Goal: Task Accomplishment & Management: Use online tool/utility

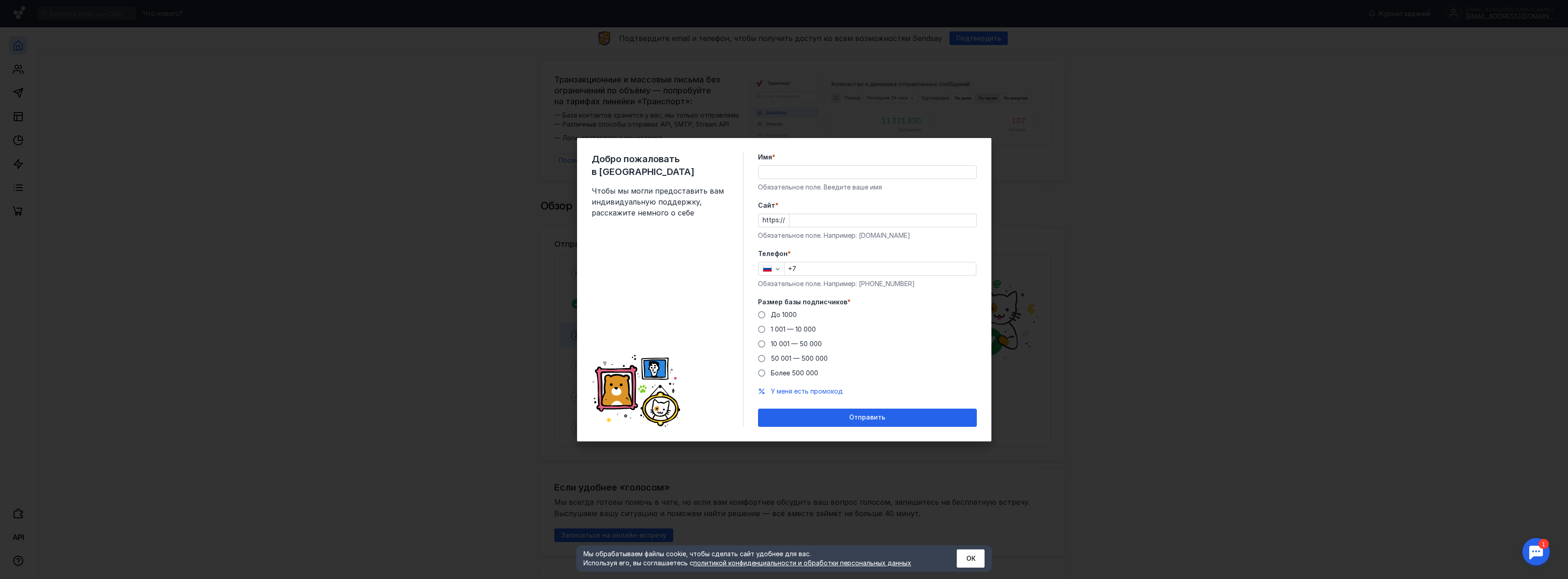
click at [1115, 372] on div "Добро пожаловать в Sendsay Чтобы мы могли предоставить вам индивидуальную подде…" at bounding box center [784, 290] width 1568 height 579
drag, startPoint x: 836, startPoint y: 81, endPoint x: 595, endPoint y: 153, distance: 251.5
click at [595, 136] on div "Добро пожаловать в Sendsay Чтобы мы могли предоставить вам индивидуальную подде…" at bounding box center [784, 290] width 1568 height 579
drag, startPoint x: 660, startPoint y: 318, endPoint x: 674, endPoint y: 392, distance: 75.3
click at [674, 392] on div "Добро пожаловать в Sendsay Чтобы мы могли предоставить вам индивидуальную подде…" at bounding box center [667, 290] width 152 height 274
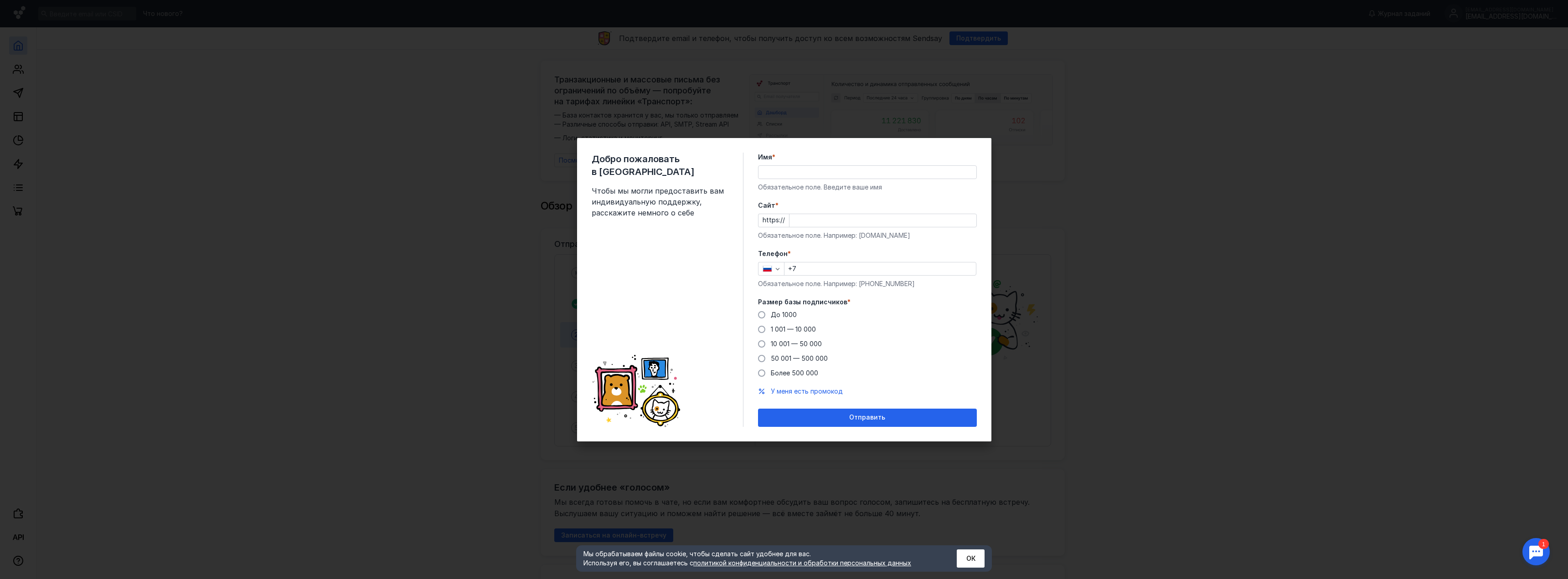
drag, startPoint x: 821, startPoint y: 269, endPoint x: 865, endPoint y: 272, distance: 44.1
click at [821, 269] on input "+7" at bounding box center [880, 268] width 192 height 13
click at [926, 271] on input "+7" at bounding box center [880, 268] width 192 height 13
click at [839, 220] on input "Cайт *" at bounding box center [883, 220] width 187 height 13
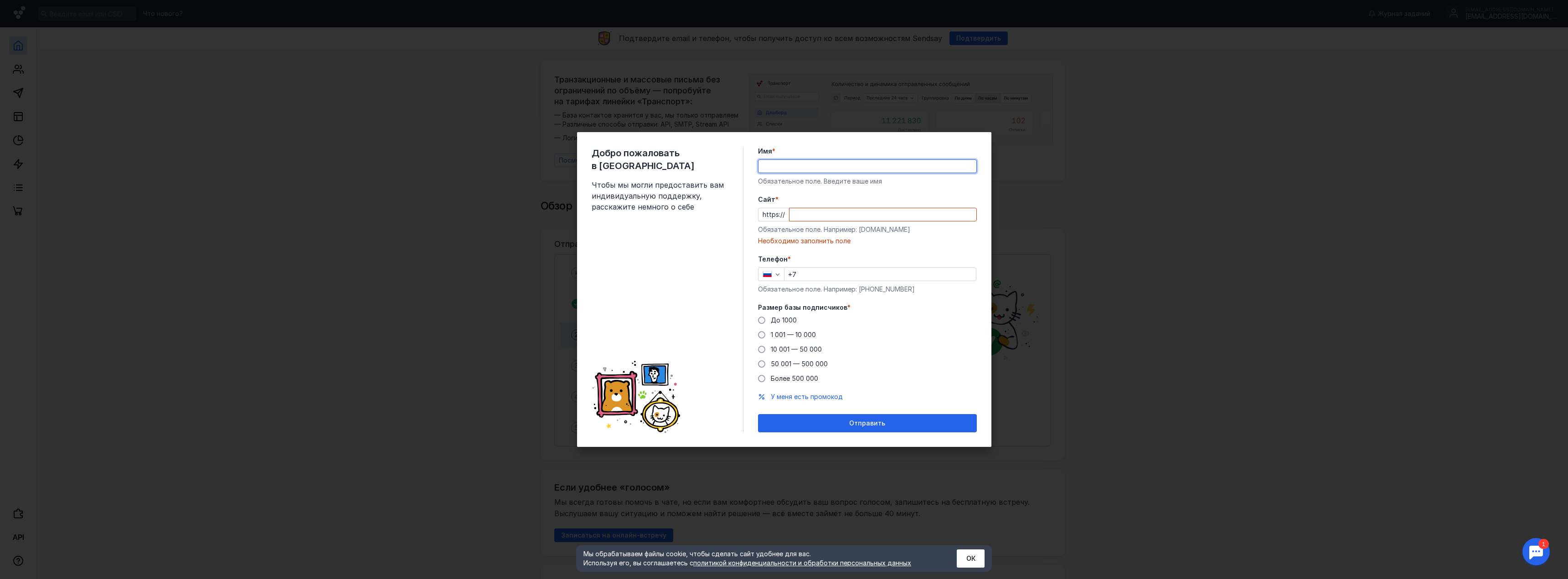
click at [794, 176] on div "Имя * Обязательное поле. Введите ваше имя" at bounding box center [867, 166] width 219 height 39
click at [805, 162] on input "Имя *" at bounding box center [867, 166] width 218 height 13
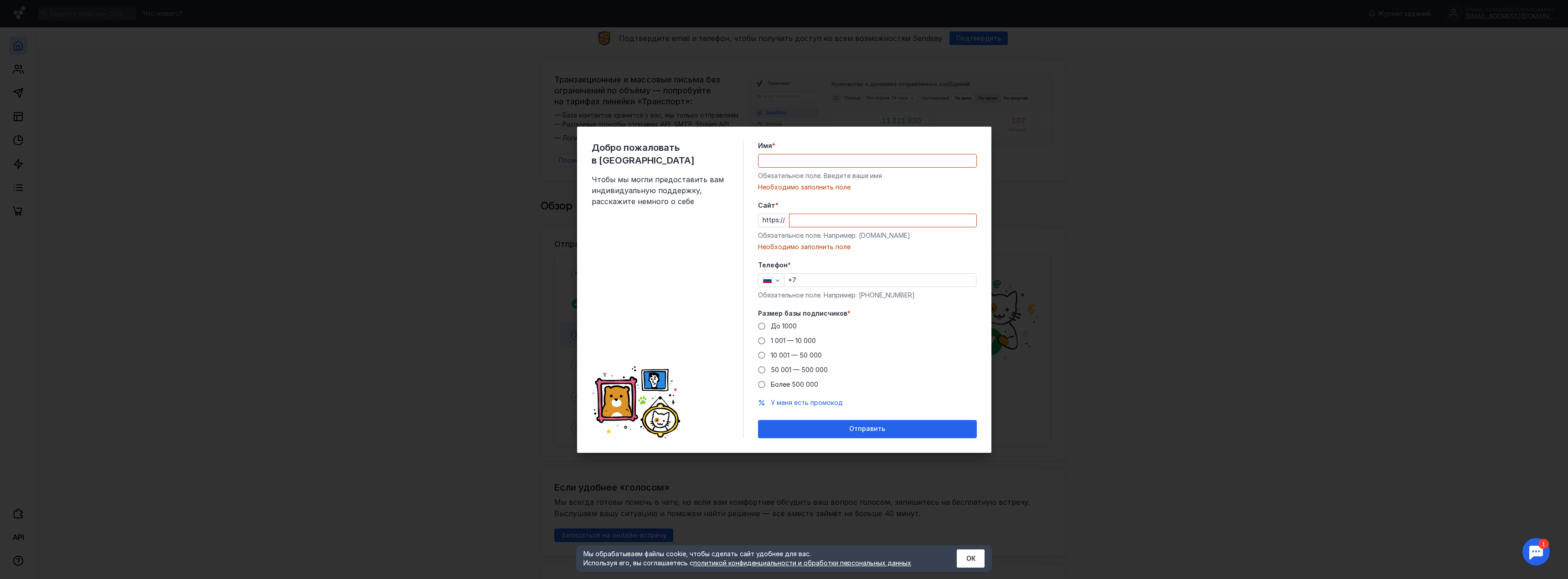
click at [779, 139] on div "Добро пожаловать в Sendsay Чтобы мы могли предоставить вам индивидуальную подде…" at bounding box center [784, 290] width 415 height 326
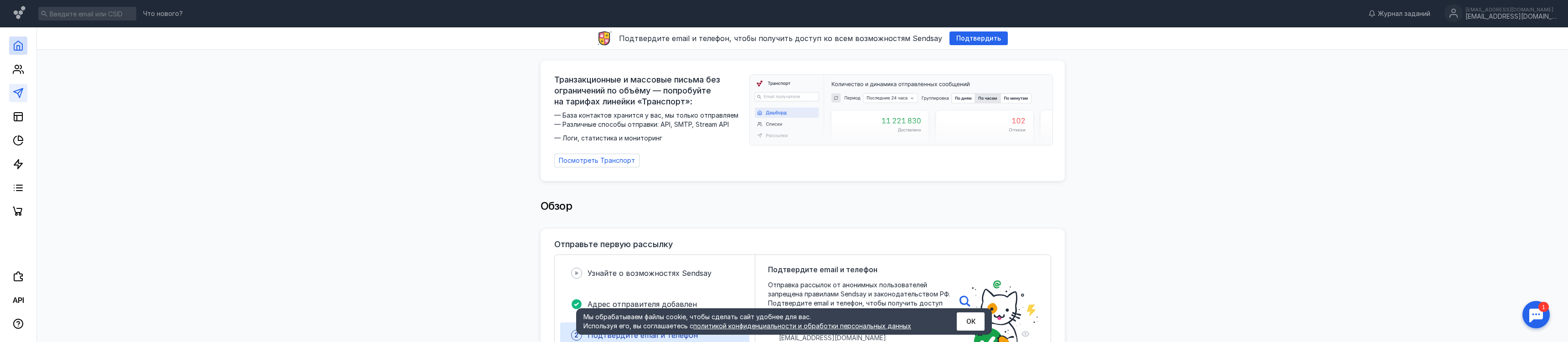
click at [19, 97] on polygon at bounding box center [18, 92] width 9 height 9
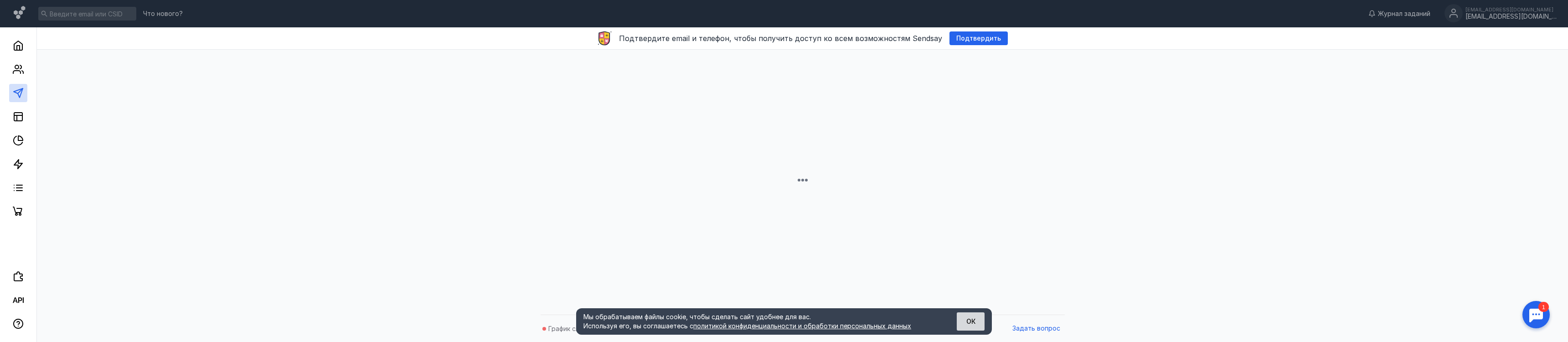
click at [974, 319] on button "ОК" at bounding box center [971, 321] width 28 height 18
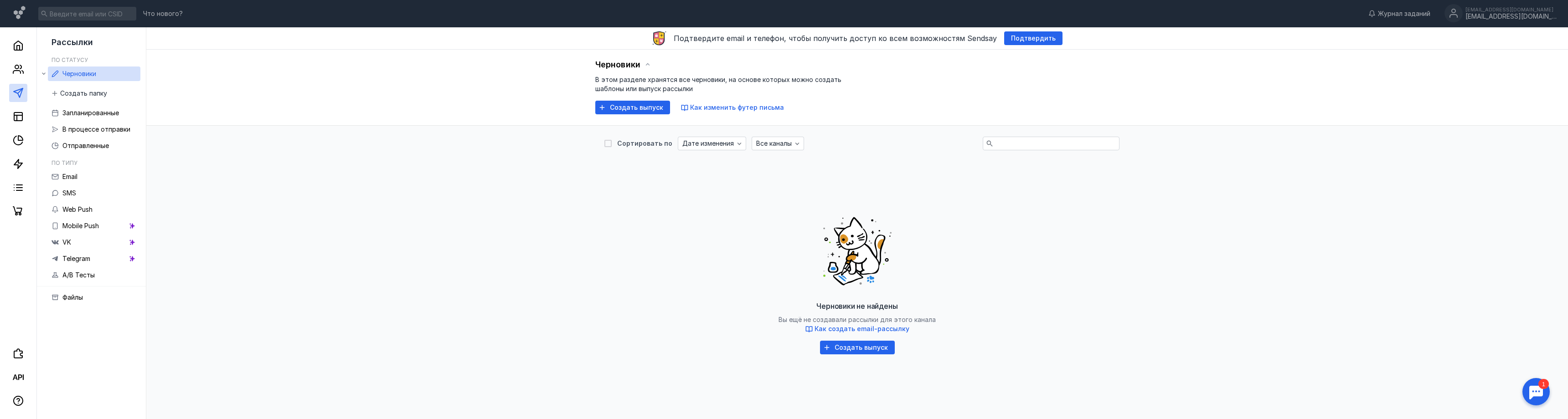
click at [650, 117] on div "Черновики В этом разделе хранятся все черновики, на основе которых можно создат…" at bounding box center [857, 88] width 1422 height 76
click at [646, 108] on span "Создать выпуск" at bounding box center [637, 108] width 54 height 8
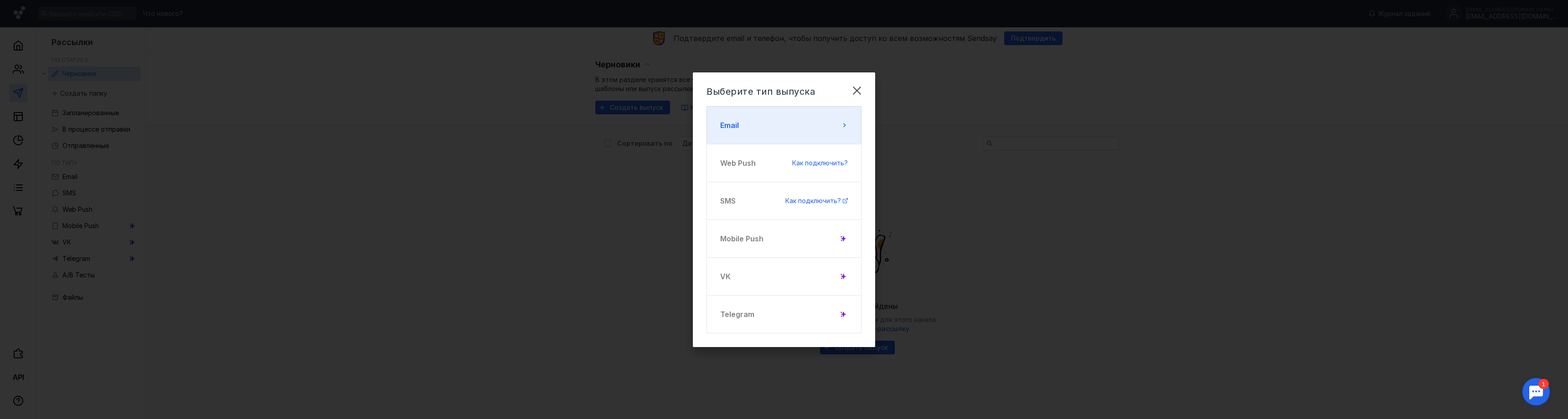
click at [845, 116] on button "Email" at bounding box center [784, 125] width 155 height 38
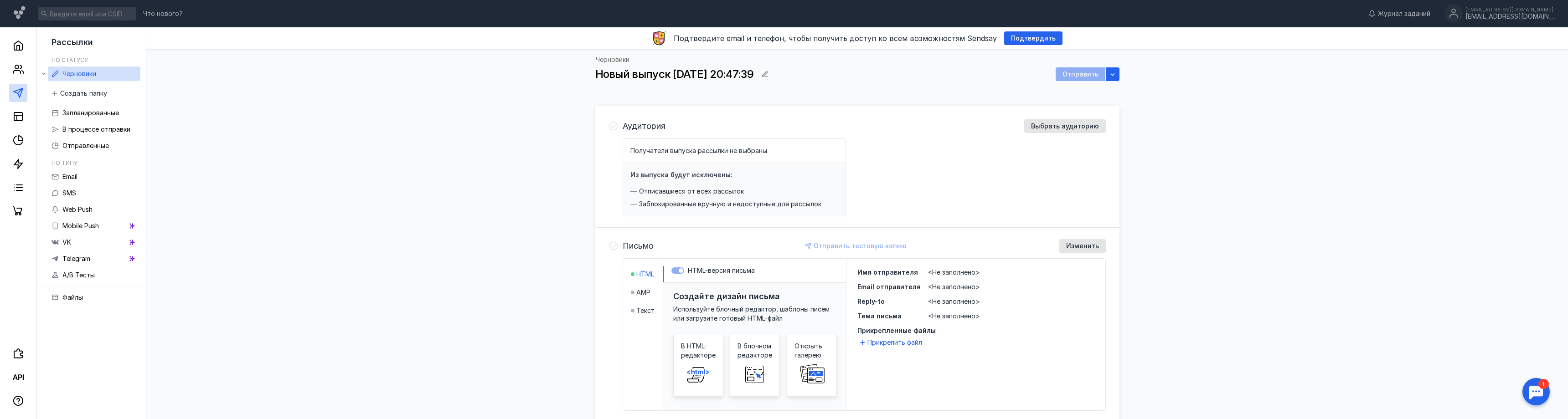
click at [1192, 221] on div "Черновики Новый выпуск [DATE] 20:47:39 Отправить Аудитория Выбрать аудиторию По…" at bounding box center [857, 293] width 1404 height 487
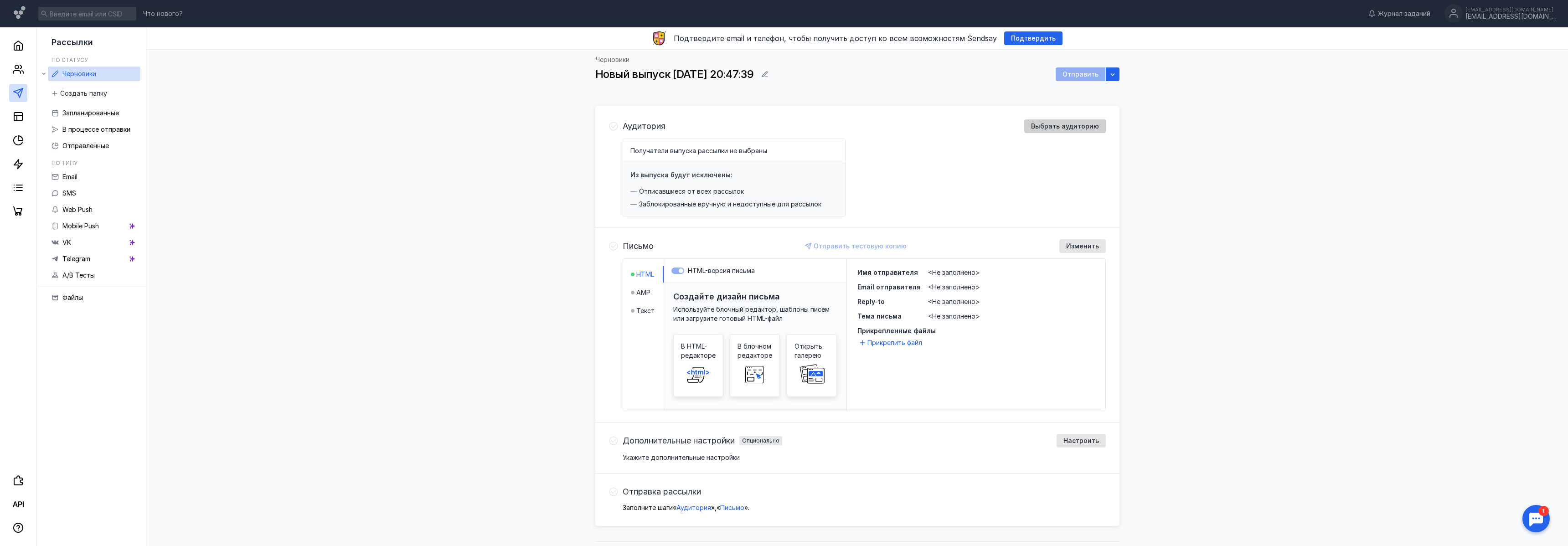
click at [1082, 130] on span "Выбрать аудиторию" at bounding box center [1065, 126] width 68 height 8
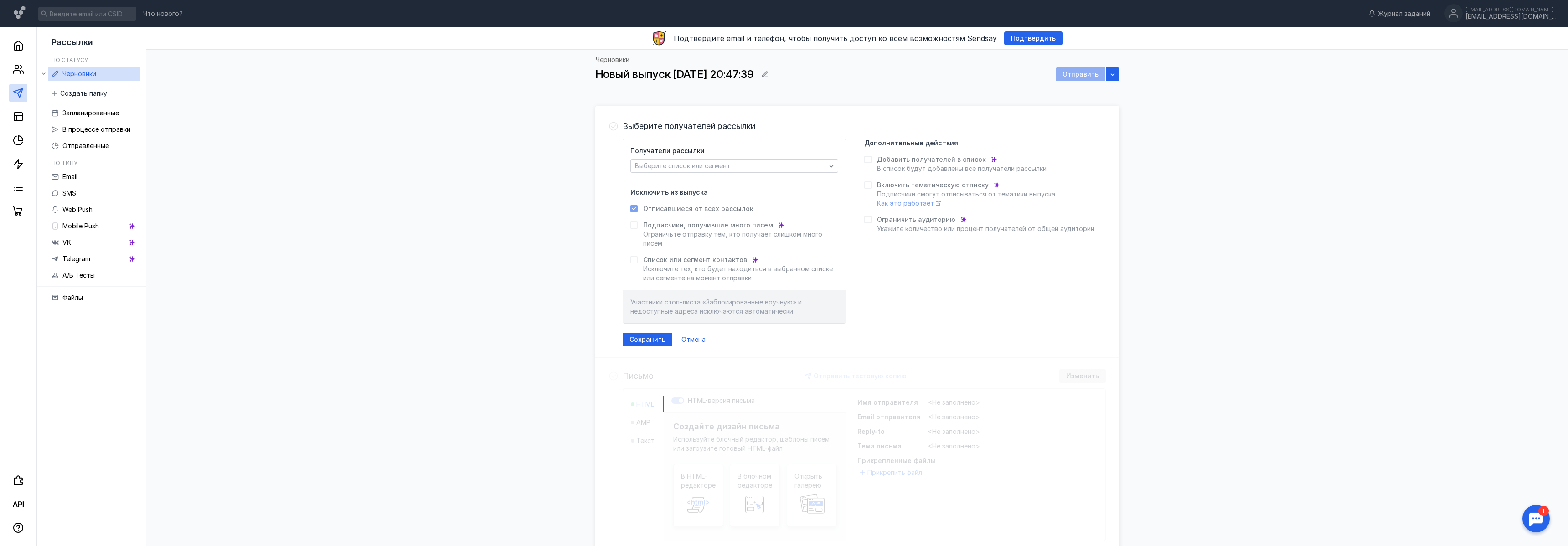
click at [867, 159] on icon at bounding box center [868, 159] width 6 height 6
click at [730, 170] on div "Выберите список или сегмент" at bounding box center [734, 166] width 208 height 13
click at [721, 211] on div "Адреса из файла (Э кспресс-выпуск)" at bounding box center [733, 211] width 208 height 16
click at [841, 208] on div "Исключить из выпуска Отписавшиеся от всех рассылок Подписчики, получившие много…" at bounding box center [734, 236] width 222 height 110
click at [807, 194] on div "Исключить из выпуска" at bounding box center [734, 192] width 208 height 9
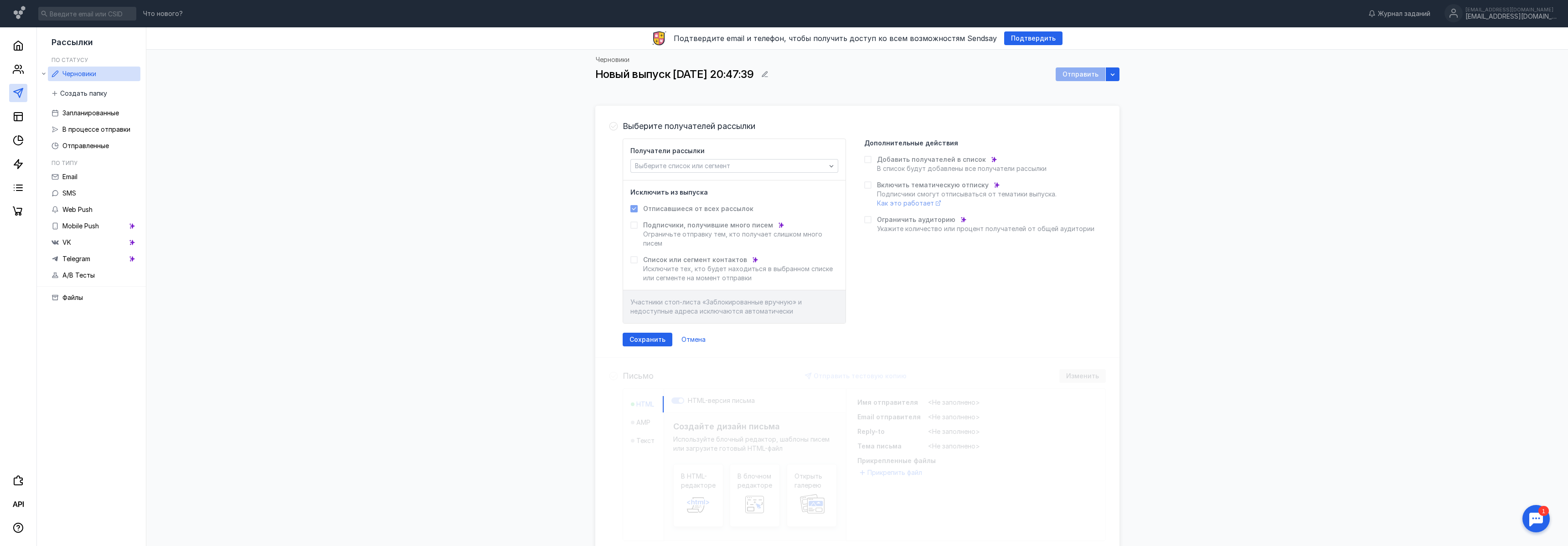
click at [1082, 79] on div "Отправить" at bounding box center [1080, 74] width 50 height 13
click at [1122, 74] on div "Черновики Новый выпуск [DATE] 20:47:39 Отправить" at bounding box center [857, 72] width 1404 height 45
click at [690, 333] on div "Отмена" at bounding box center [693, 340] width 33 height 13
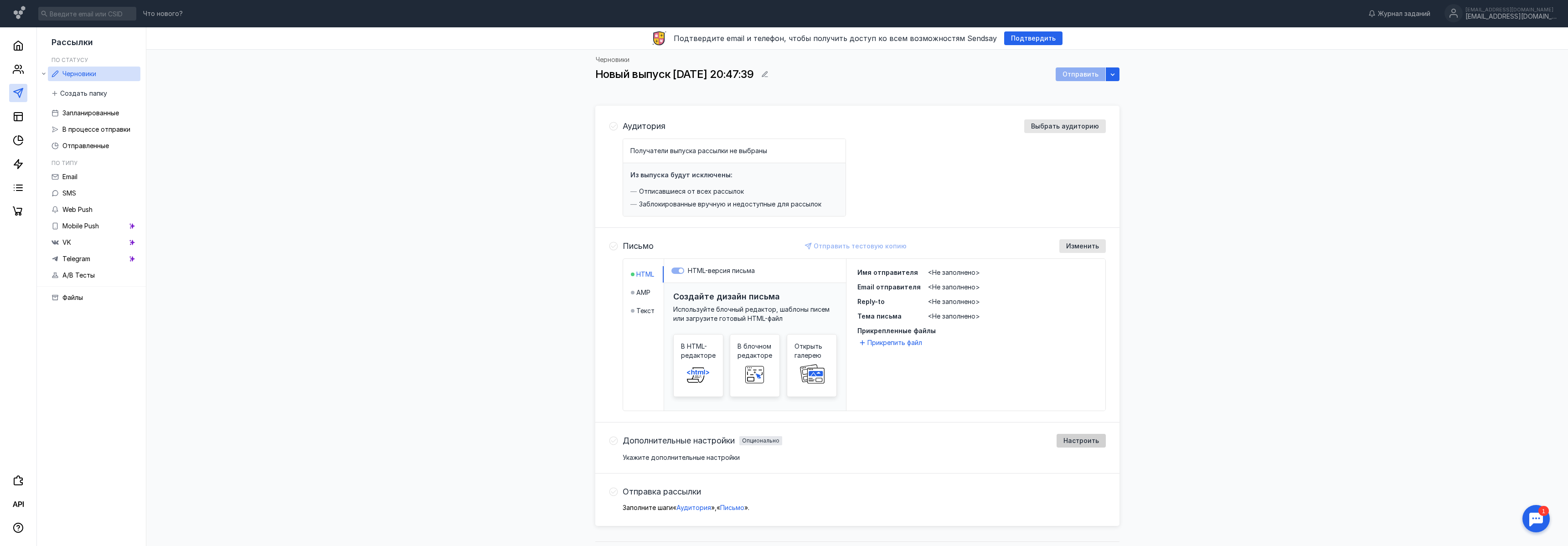
click at [1099, 436] on div "Настроить" at bounding box center [1081, 441] width 49 height 13
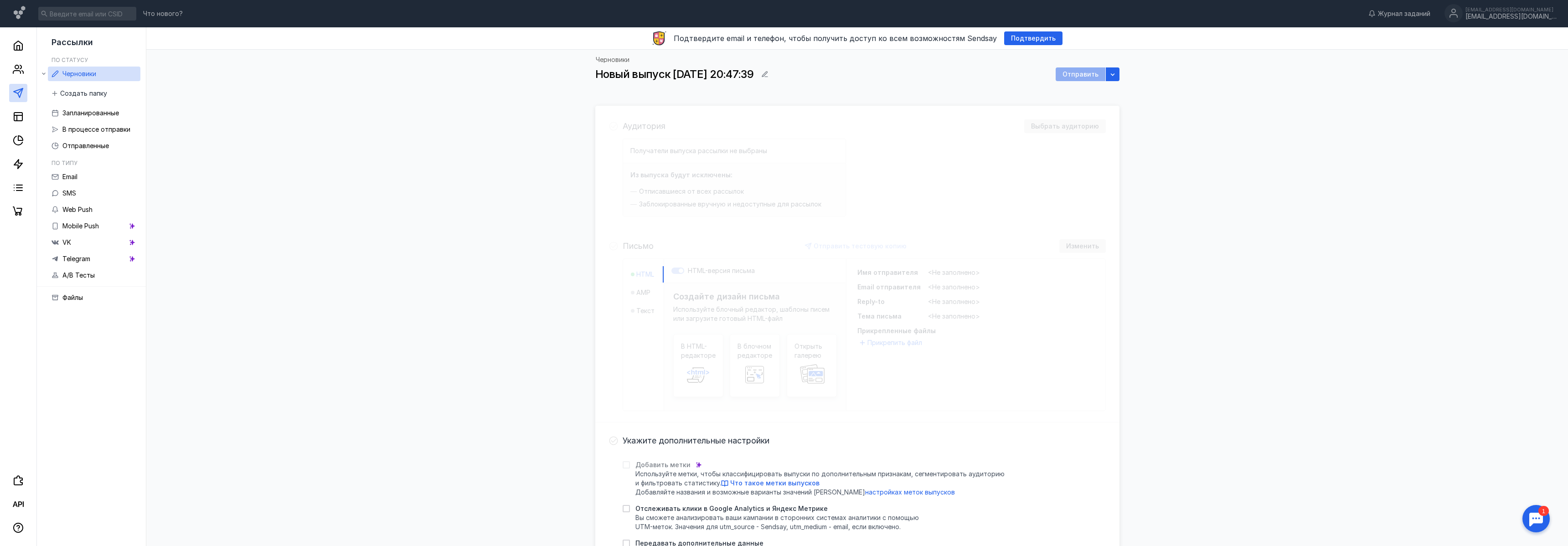
click at [1120, 74] on div "Черновики Новый выпуск [DATE] 20:47:39 Отправить" at bounding box center [857, 72] width 1404 height 45
click at [1115, 77] on icon "button" at bounding box center [1113, 74] width 7 height 7
click at [1314, 229] on div "Черновики Новый выпуск [DATE] 20:47:39 Отправить Аудитория Выбрать аудиторию По…" at bounding box center [857, 391] width 1404 height 682
click at [85, 110] on span "Запланированные" at bounding box center [91, 113] width 57 height 8
